Goal: Task Accomplishment & Management: Manage account settings

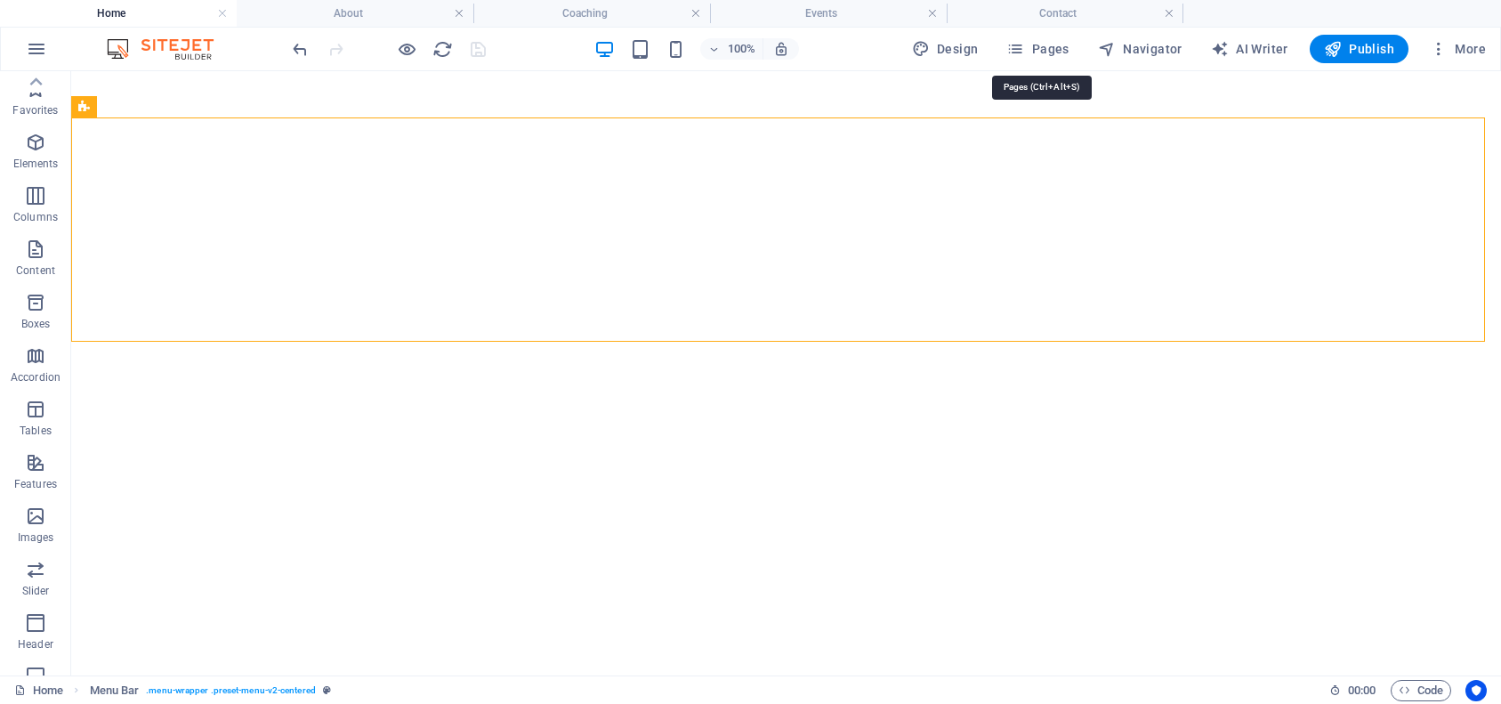
click at [1050, 42] on span "Pages" at bounding box center [1037, 49] width 62 height 18
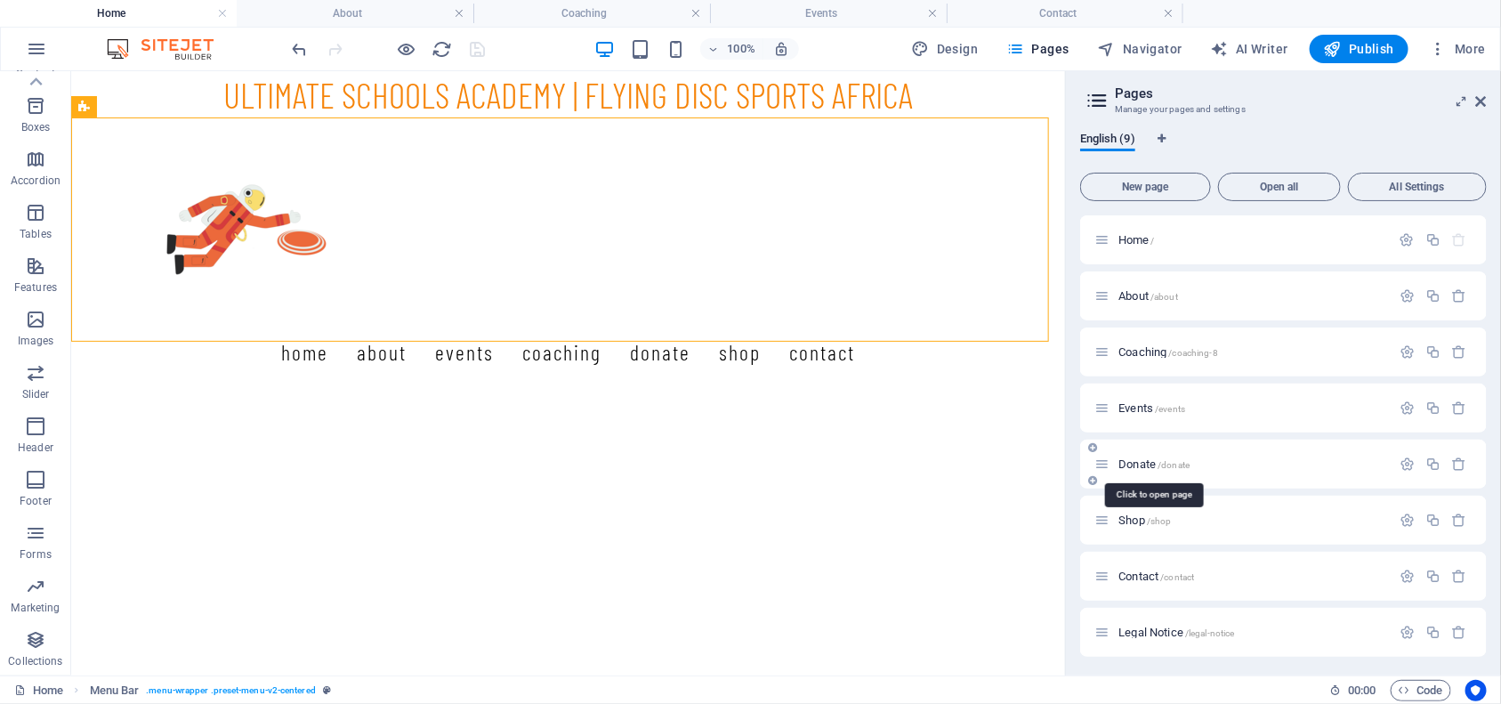
click at [1161, 460] on span "/donate" at bounding box center [1174, 465] width 32 height 10
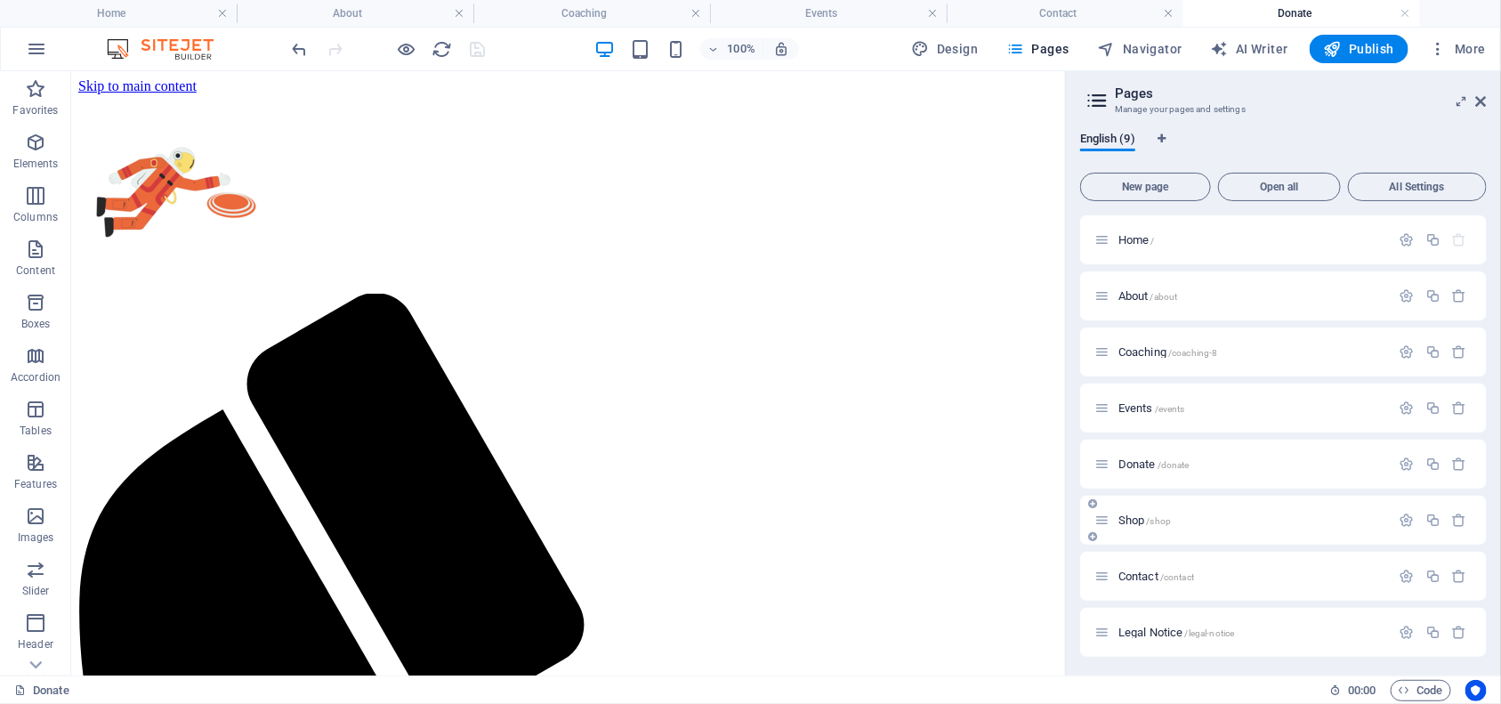
click at [1160, 516] on span "/shop" at bounding box center [1159, 521] width 25 height 10
click at [1457, 517] on icon "button" at bounding box center [1459, 520] width 15 height 15
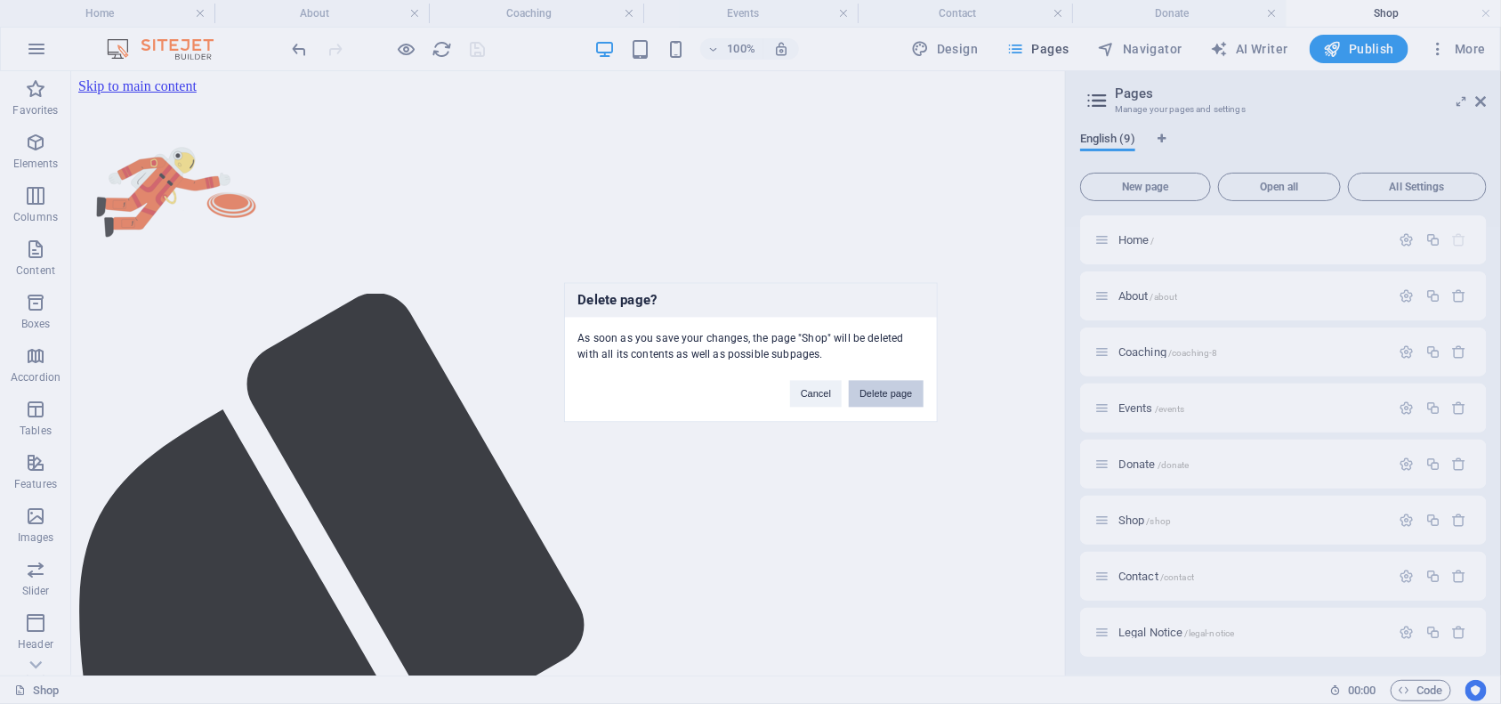
click at [904, 389] on button "Delete page" at bounding box center [886, 393] width 74 height 27
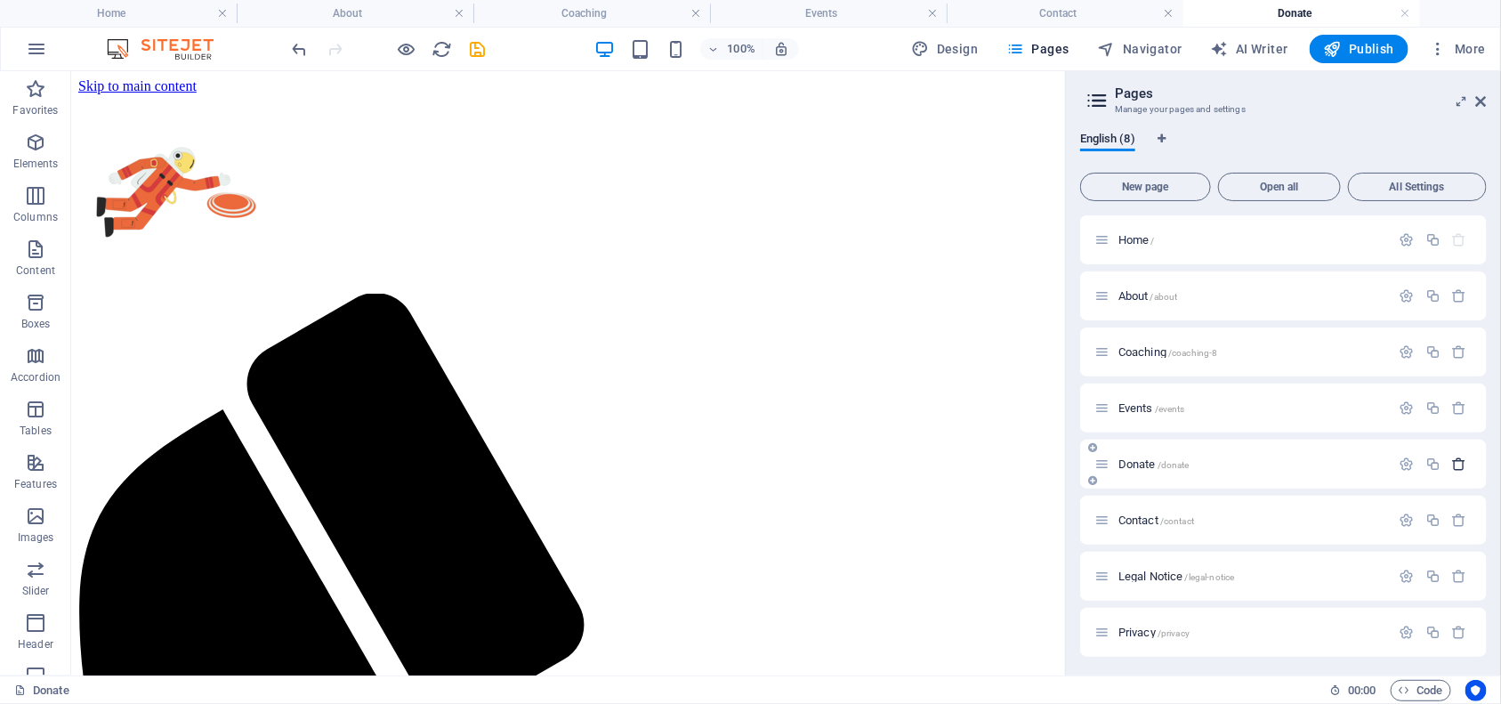
click at [1457, 463] on icon "button" at bounding box center [1459, 464] width 15 height 15
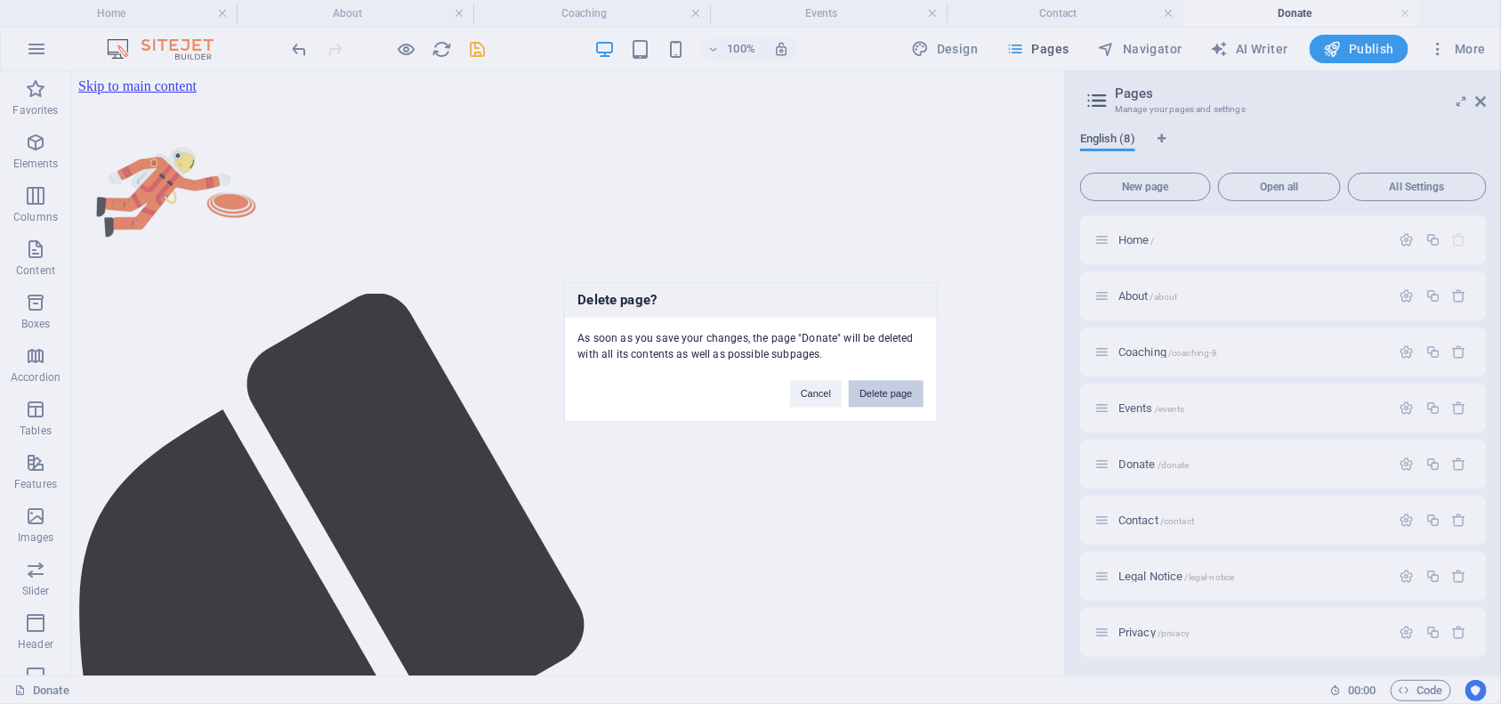
click at [895, 392] on button "Delete page" at bounding box center [886, 393] width 74 height 27
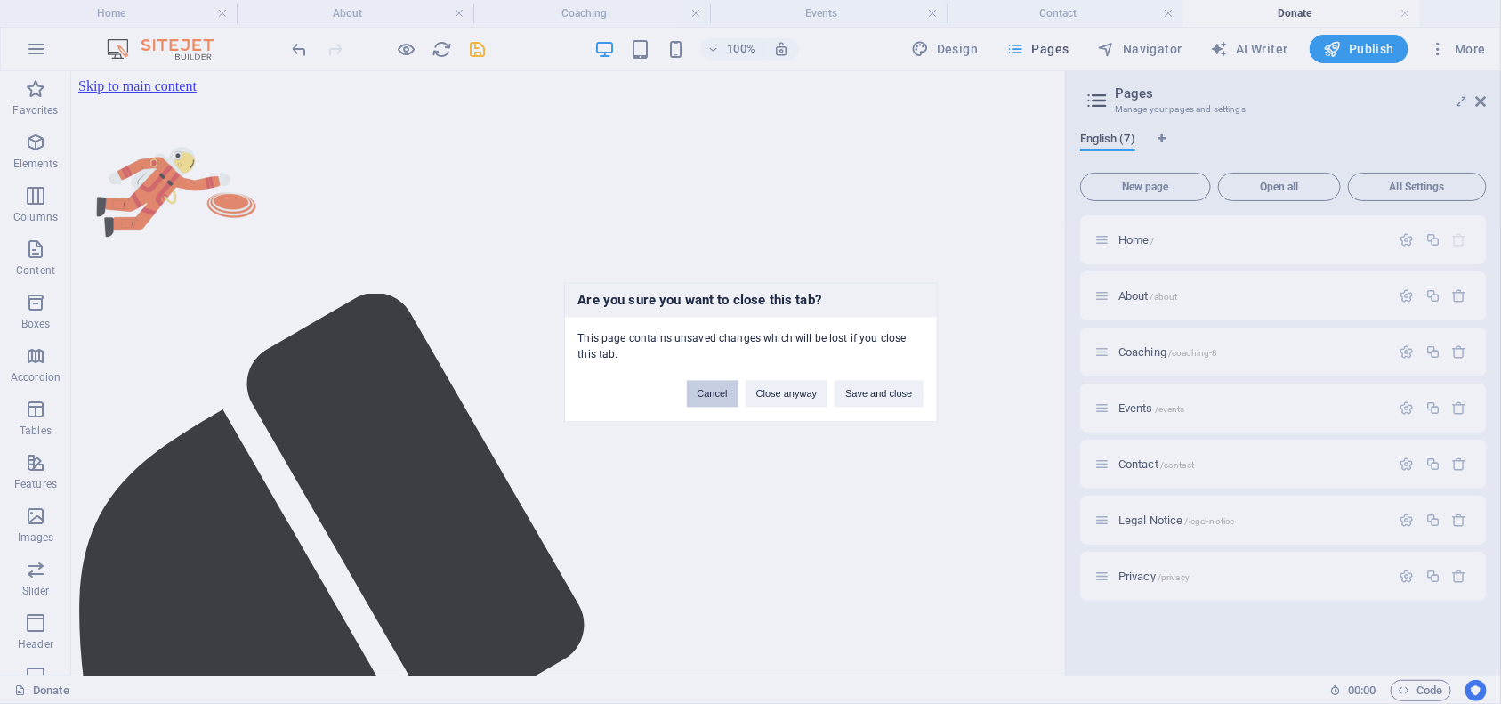
click at [714, 390] on button "Cancel" at bounding box center [713, 393] width 52 height 27
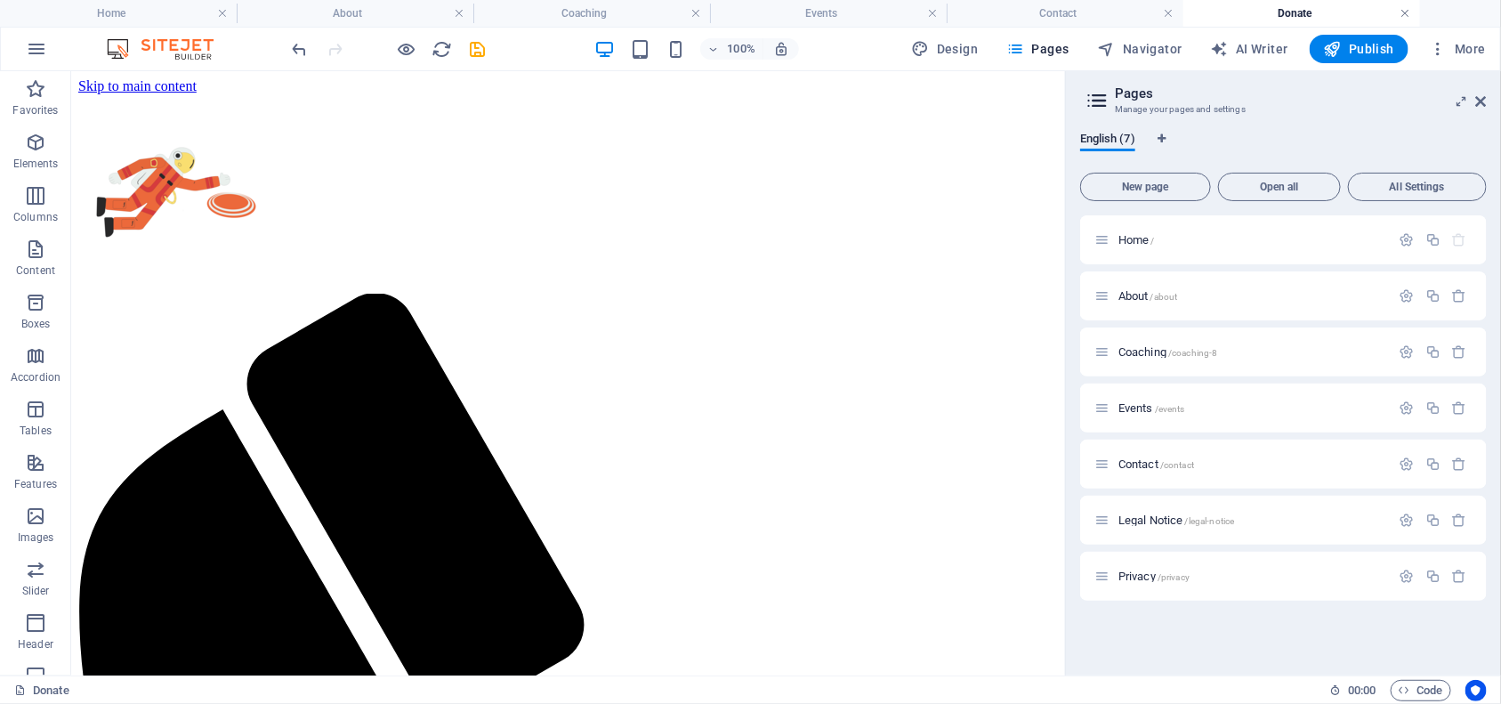
click at [1409, 11] on link at bounding box center [1406, 13] width 11 height 17
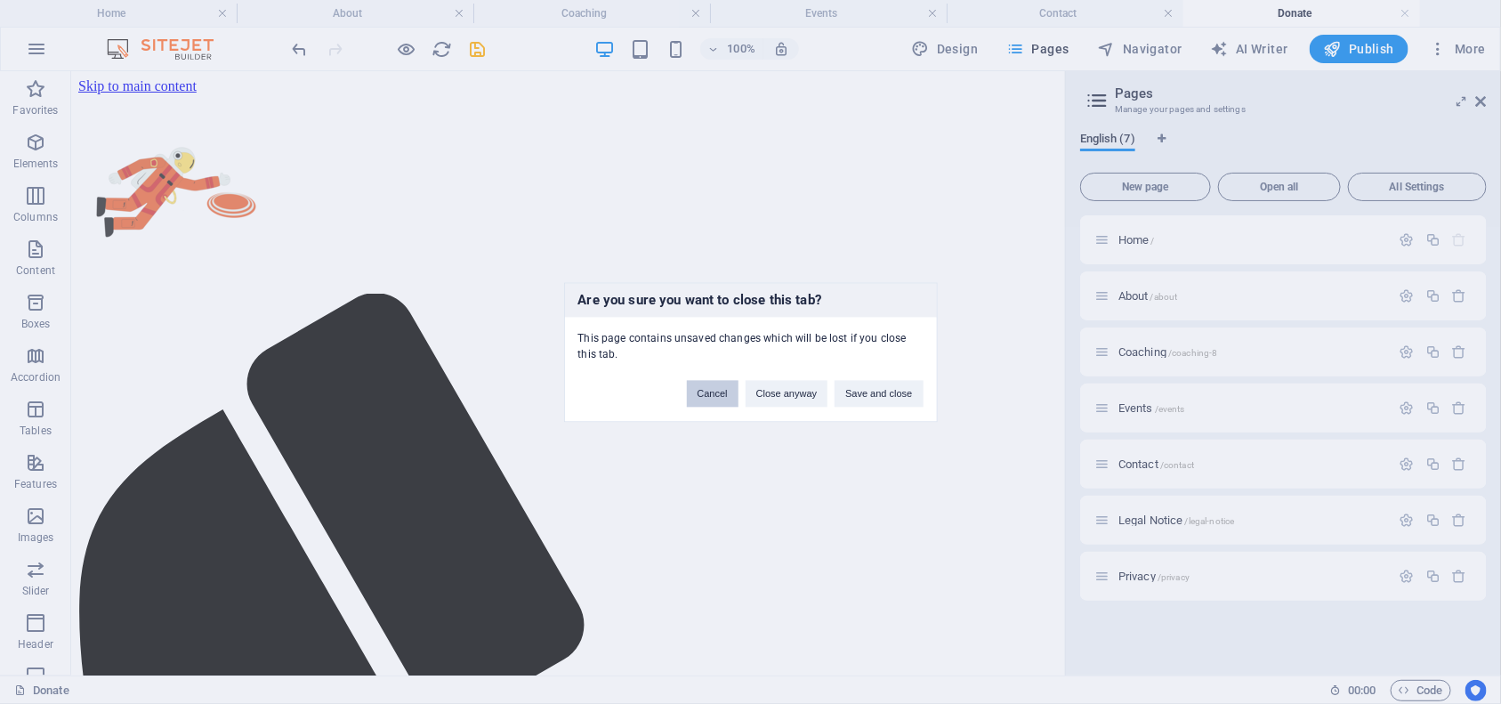
click at [714, 396] on button "Cancel" at bounding box center [713, 393] width 52 height 27
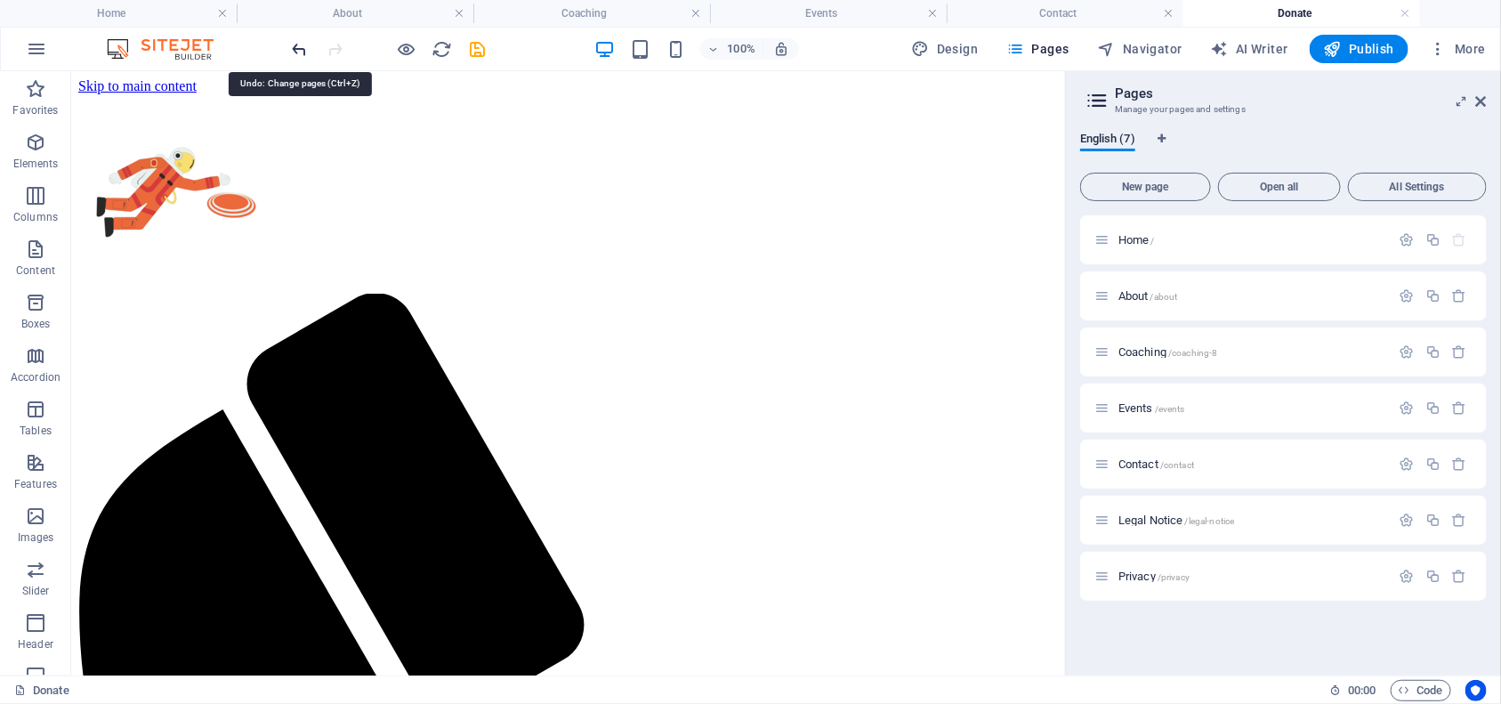
click at [294, 45] on icon "undo" at bounding box center [300, 49] width 20 height 20
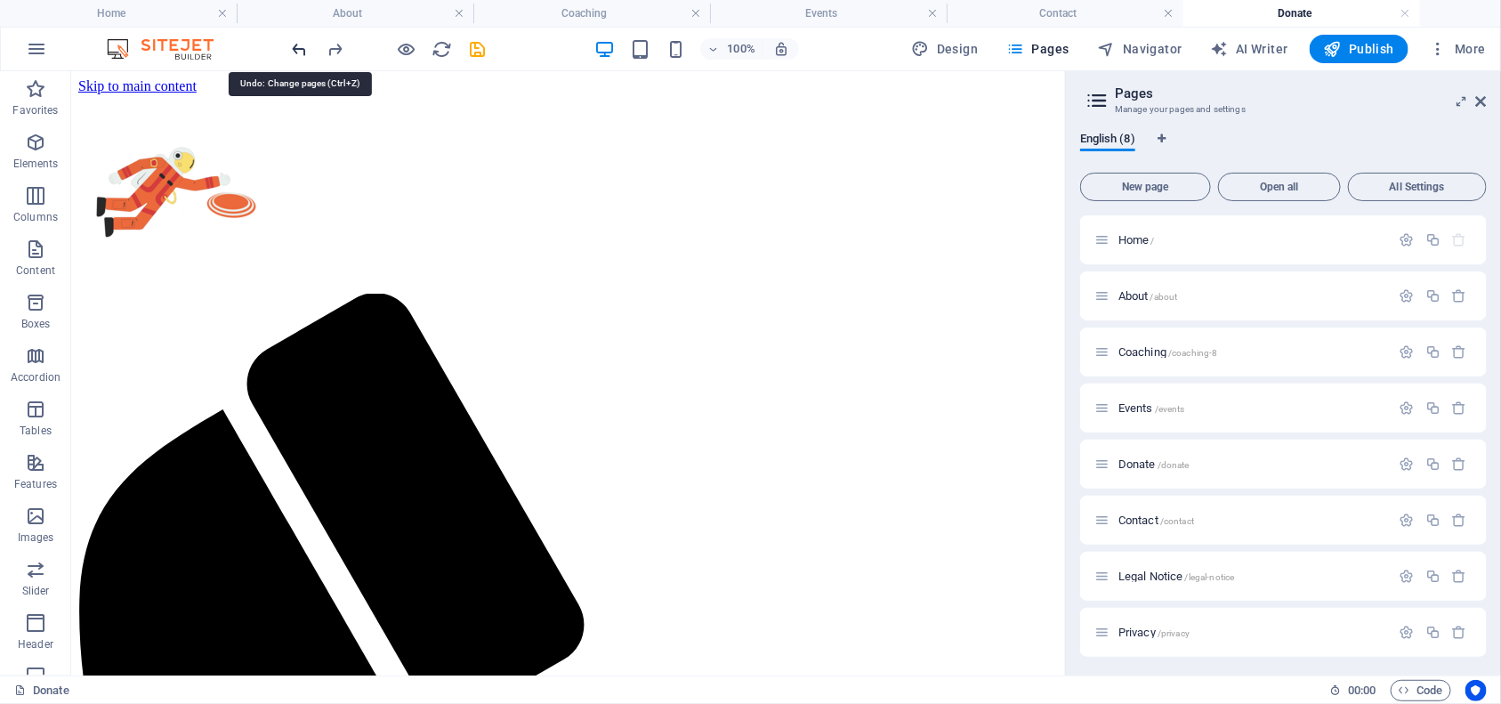
click at [299, 50] on icon "undo" at bounding box center [300, 49] width 20 height 20
click at [473, 45] on div at bounding box center [388, 49] width 199 height 28
